Goal: Task Accomplishment & Management: Complete application form

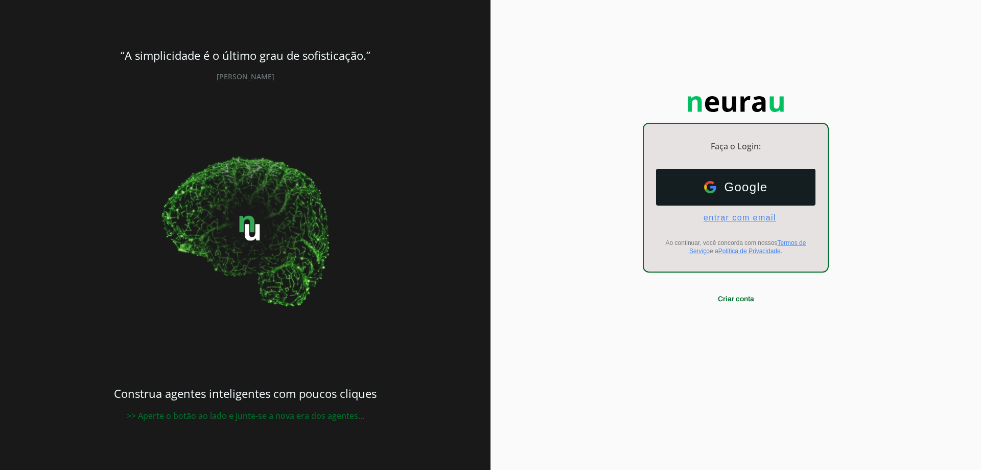
click at [750, 216] on span "entrar com email" at bounding box center [735, 217] width 81 height 9
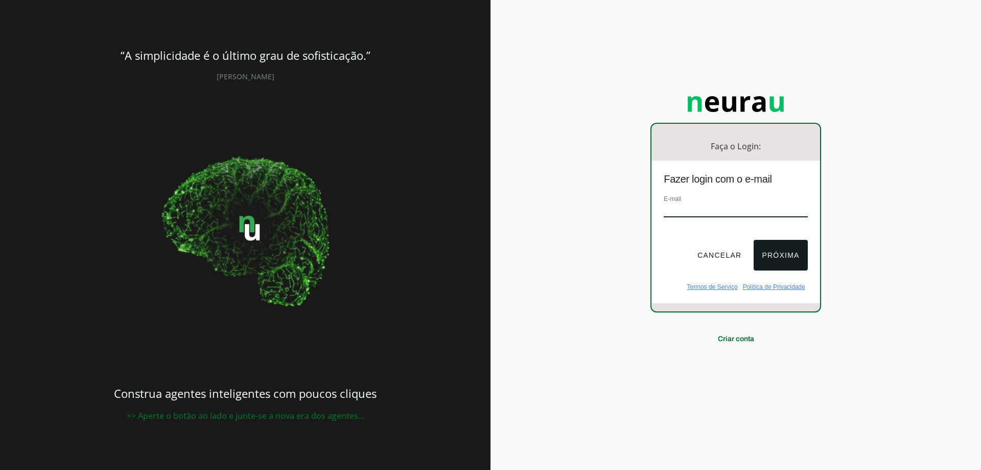
click at [709, 211] on input "email" at bounding box center [736, 210] width 144 height 14
type input "[EMAIL_ADDRESS][DOMAIN_NAME]"
click at [777, 247] on button "Próxima" at bounding box center [781, 255] width 54 height 31
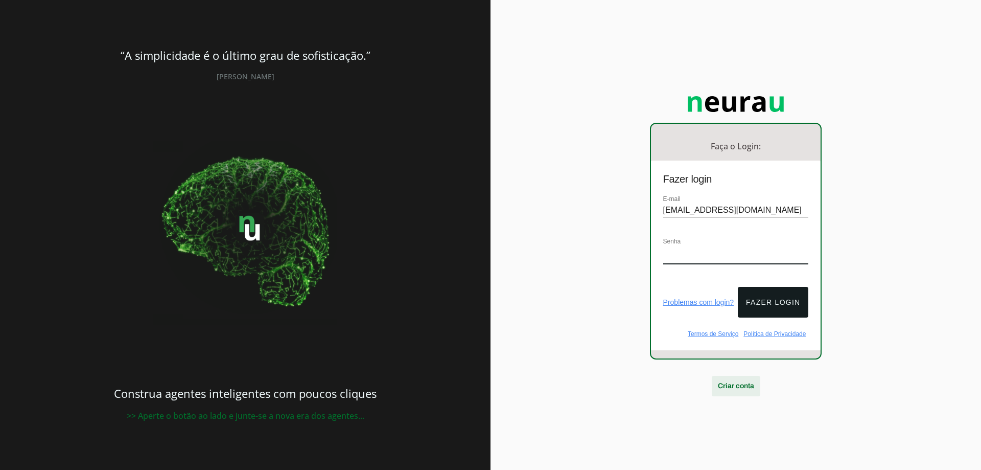
click at [734, 376] on span at bounding box center [736, 385] width 49 height 25
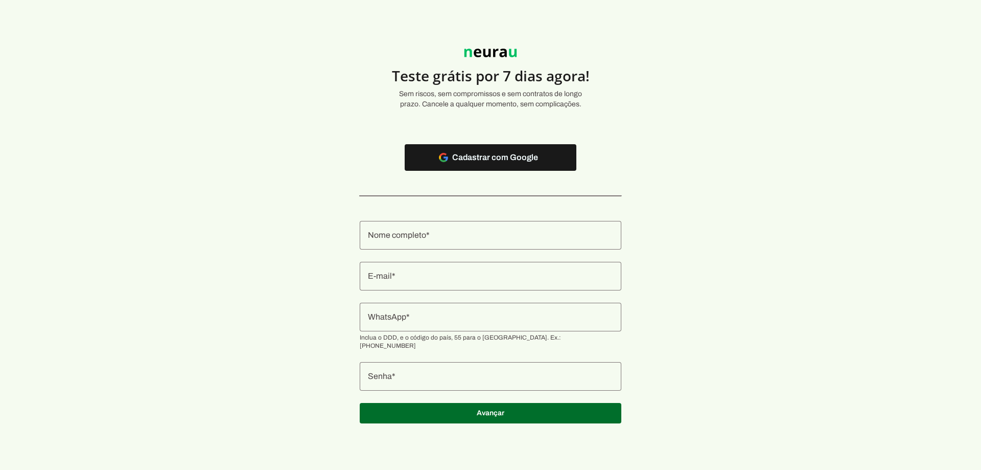
click at [460, 245] on div at bounding box center [491, 235] width 262 height 29
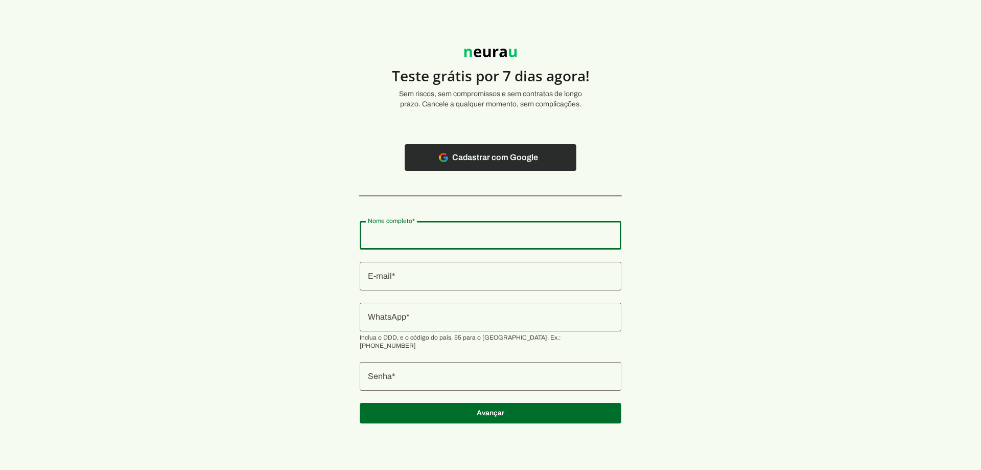
click at [495, 162] on span at bounding box center [491, 157] width 172 height 25
